Goal: Task Accomplishment & Management: Manage account settings

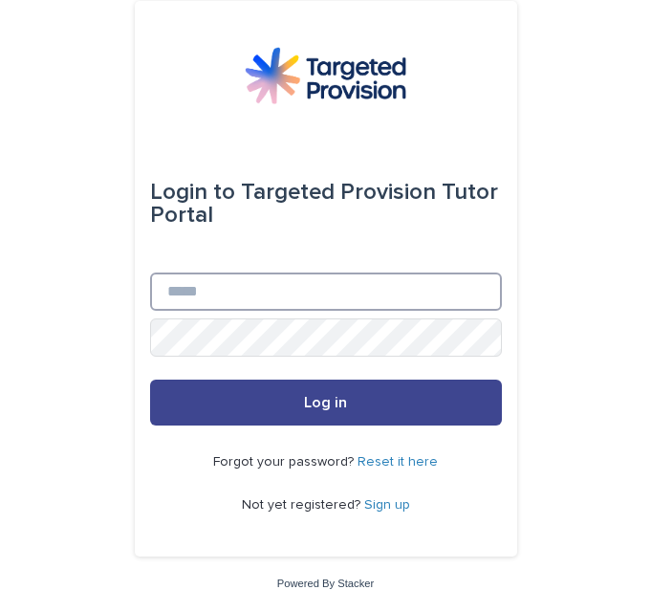
type input "**********"
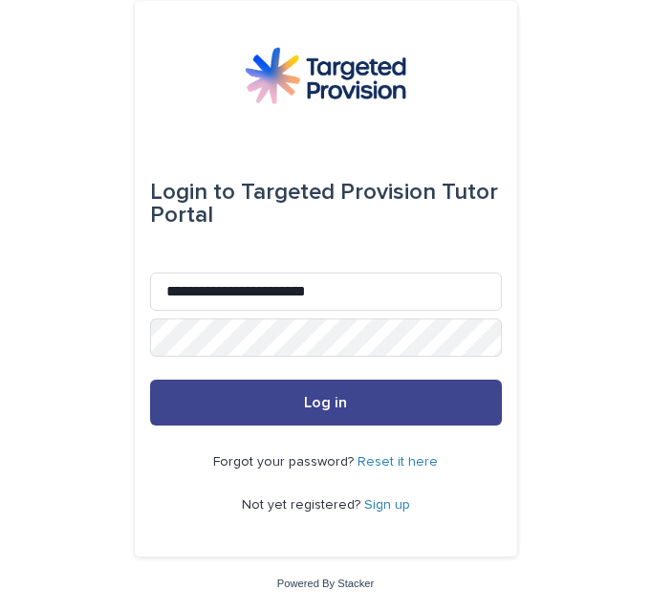
click at [335, 409] on span "Log in" at bounding box center [325, 402] width 43 height 15
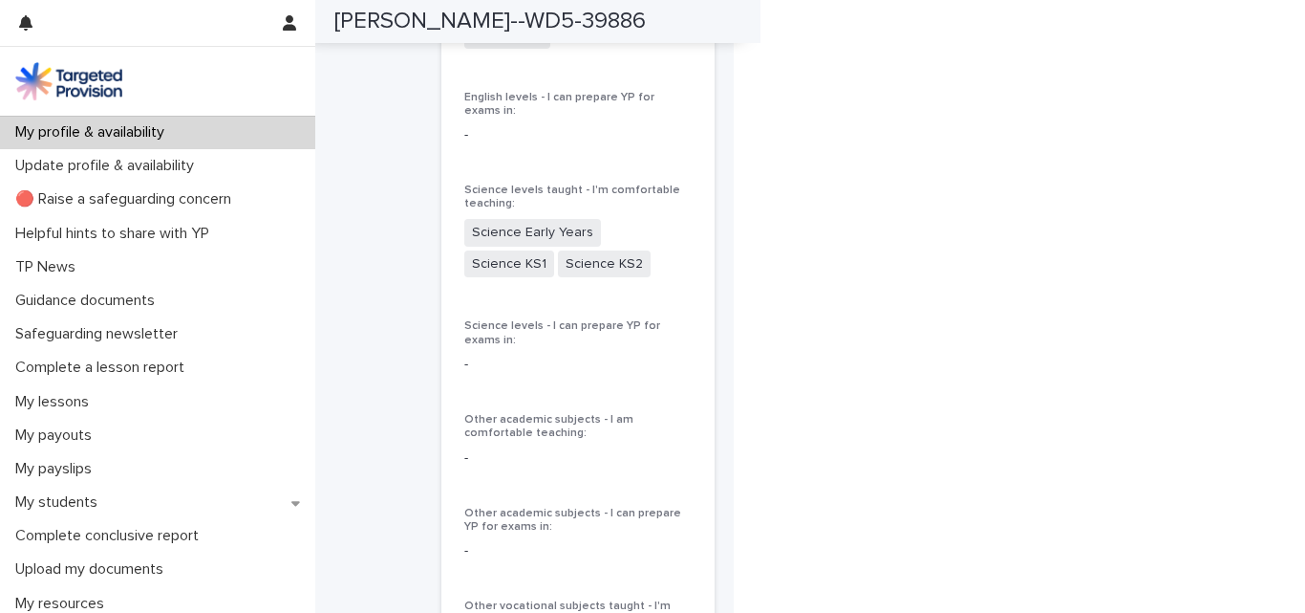
scroll to position [1822, 0]
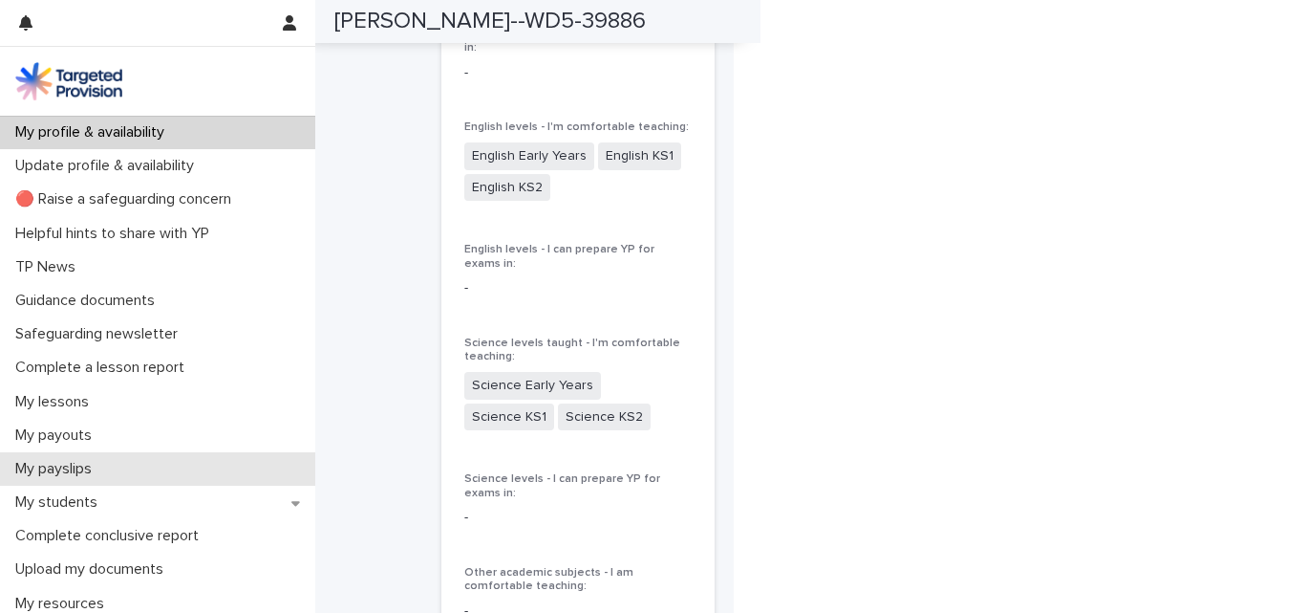
click at [73, 468] on p "My payslips" at bounding box center [57, 469] width 99 height 18
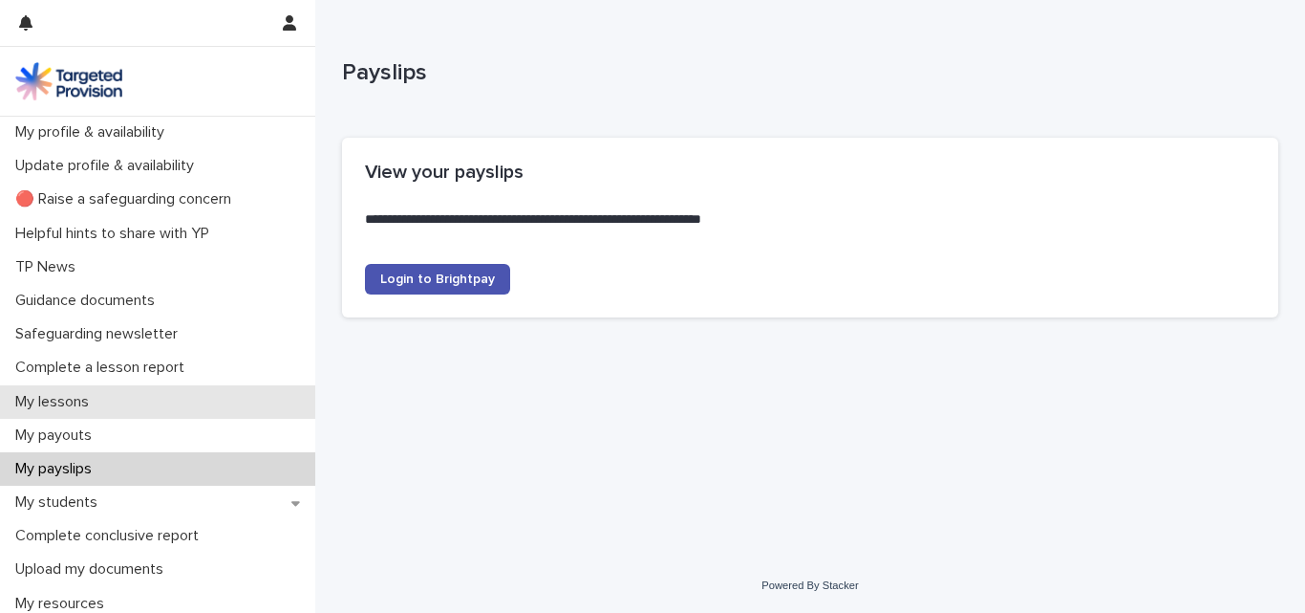
click at [54, 401] on p "My lessons" at bounding box center [56, 402] width 97 height 18
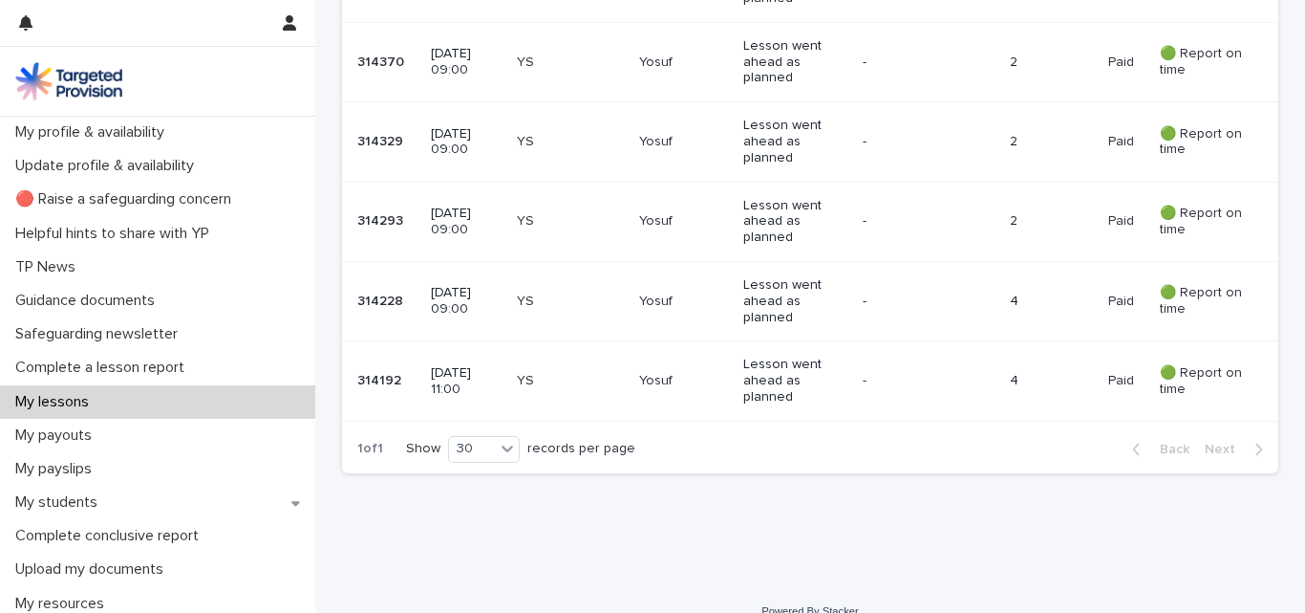
scroll to position [1609, 0]
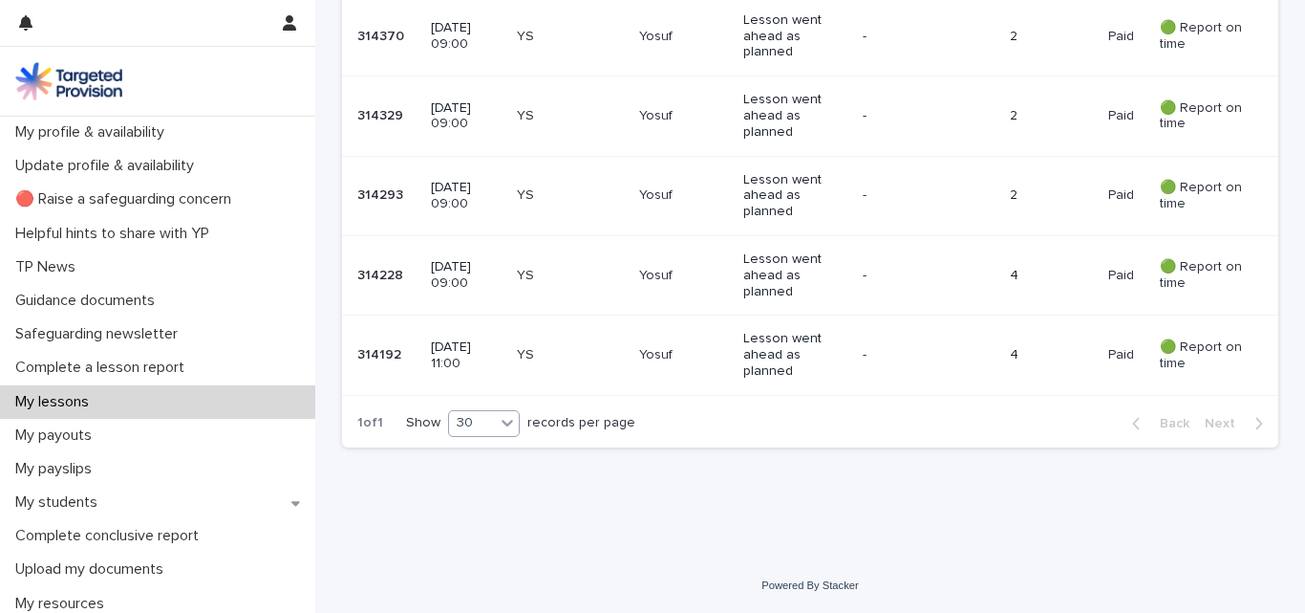
click at [497, 432] on div at bounding box center [507, 422] width 23 height 23
click at [469, 499] on div "30" at bounding box center [478, 495] width 70 height 23
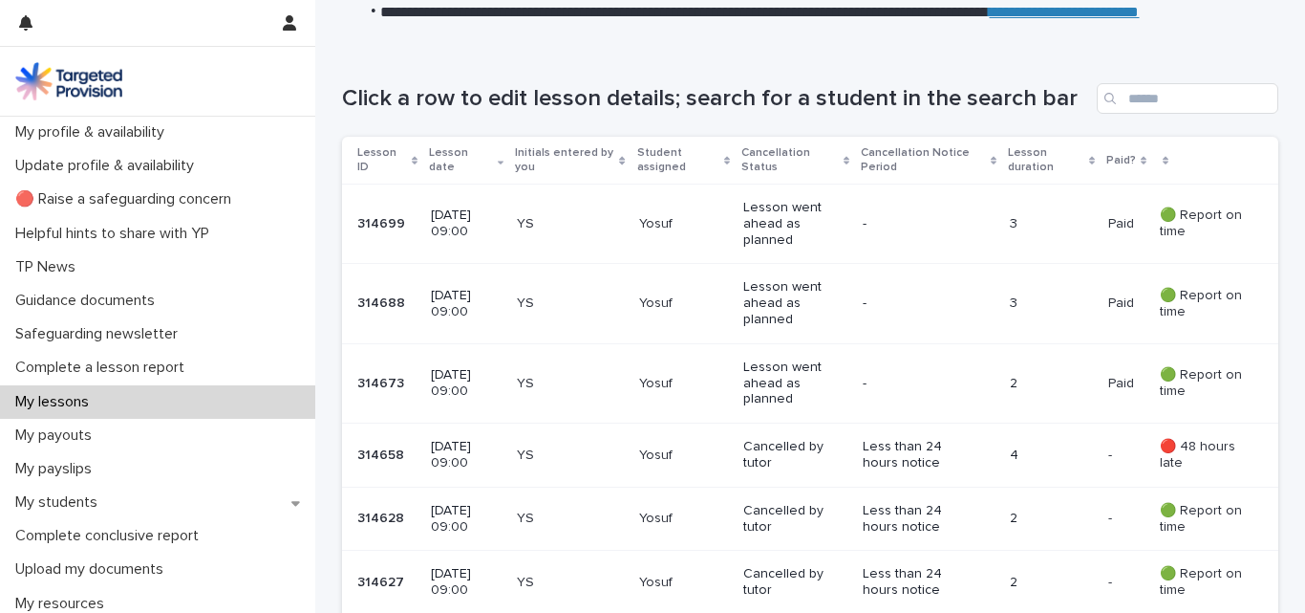
scroll to position [265, 0]
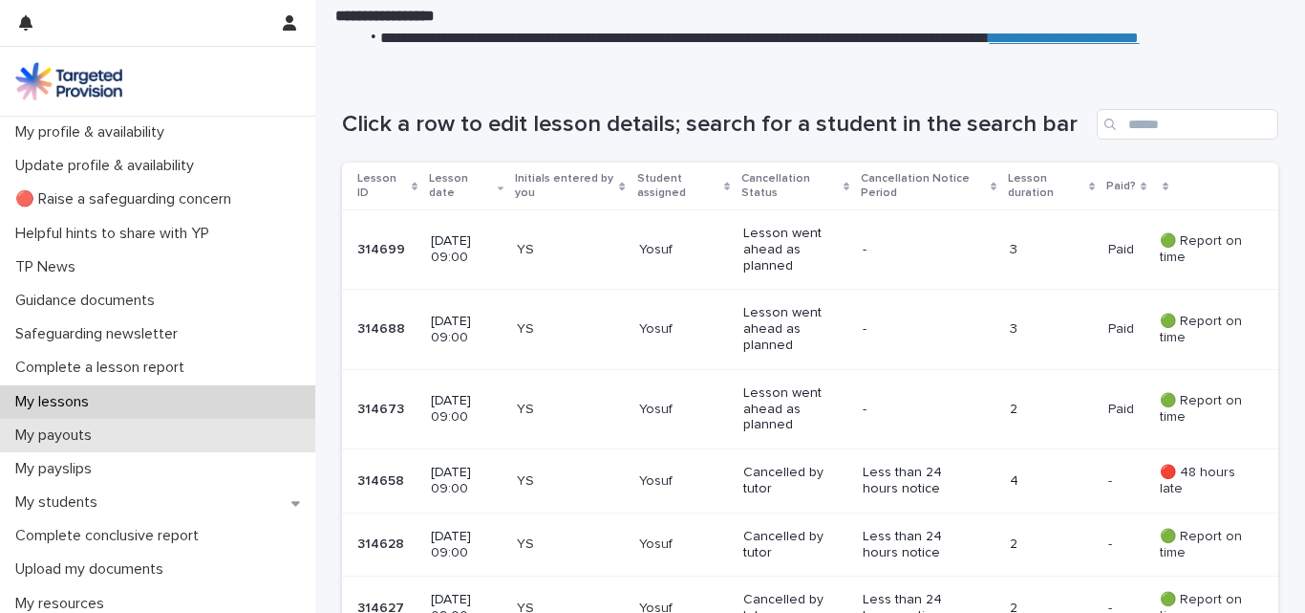
click at [78, 434] on p "My payouts" at bounding box center [57, 435] width 99 height 18
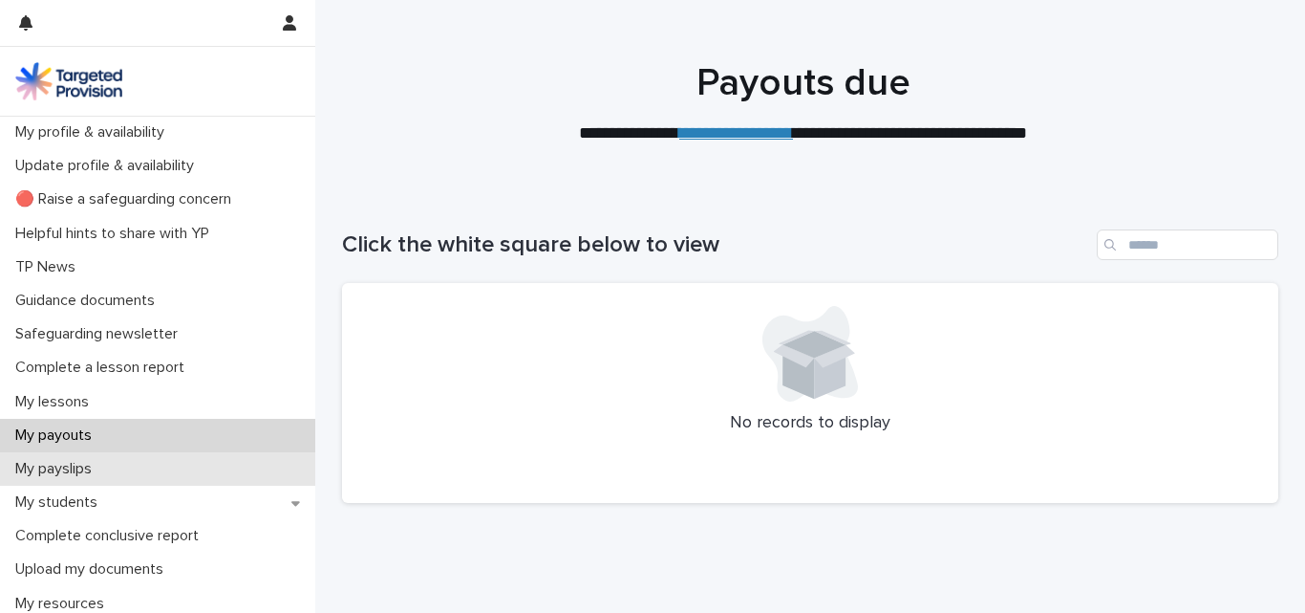
click at [69, 475] on p "My payslips" at bounding box center [57, 469] width 99 height 18
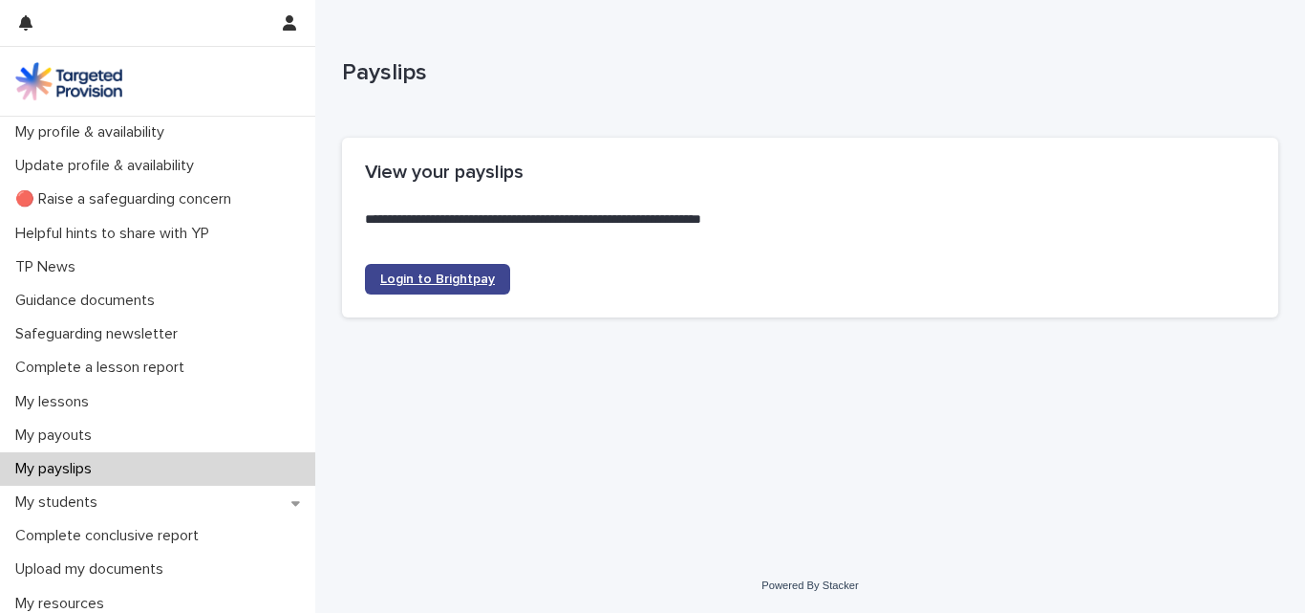
click at [453, 278] on span "Login to Brightpay" at bounding box center [437, 278] width 115 height 13
